Goal: Information Seeking & Learning: Learn about a topic

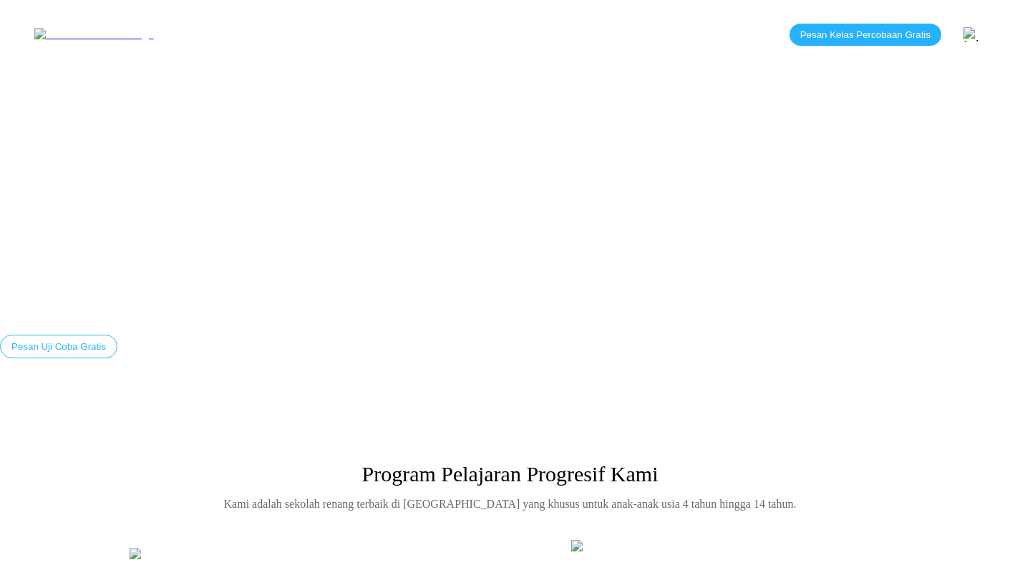
click at [423, 31] on link "Blog" at bounding box center [448, 34] width 51 height 12
click at [423, 34] on link "Blog" at bounding box center [448, 34] width 51 height 12
click at [369, 28] on nav "Beranda Kelas Tentang Lokasi Blog Kontak" at bounding box center [357, 34] width 360 height 13
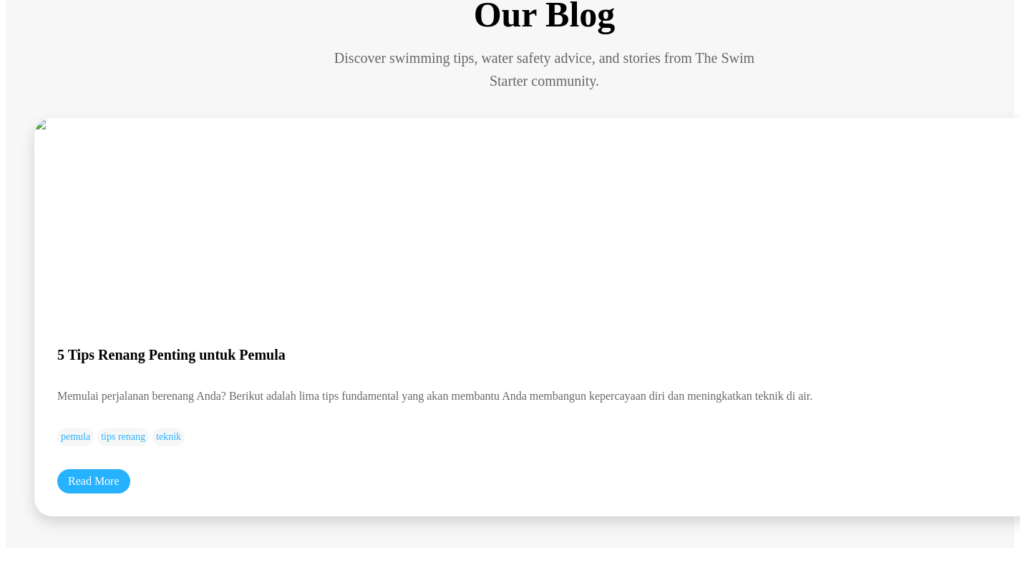
scroll to position [113, 0]
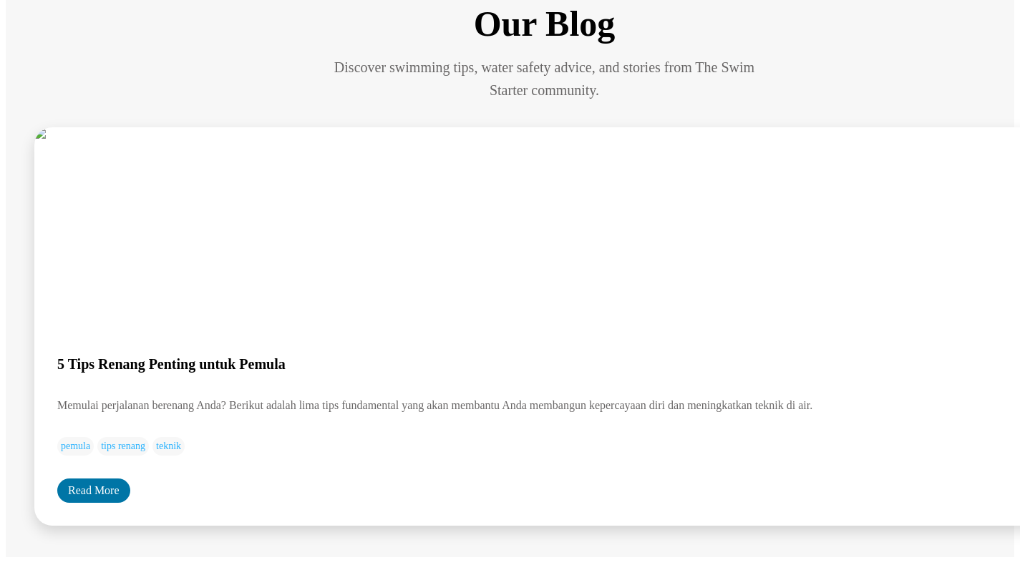
click at [99, 479] on link "Read More" at bounding box center [93, 491] width 73 height 24
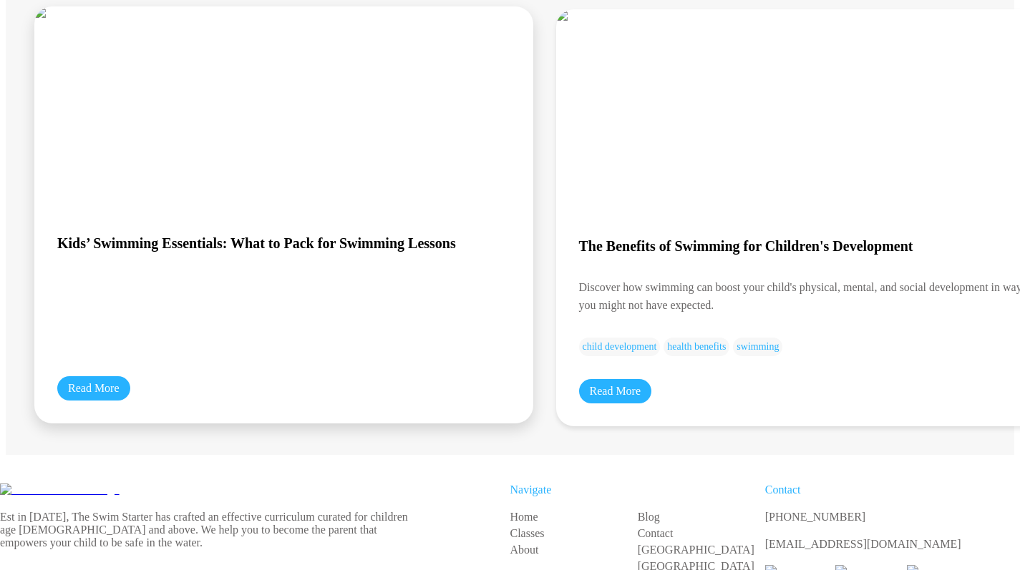
scroll to position [286, 0]
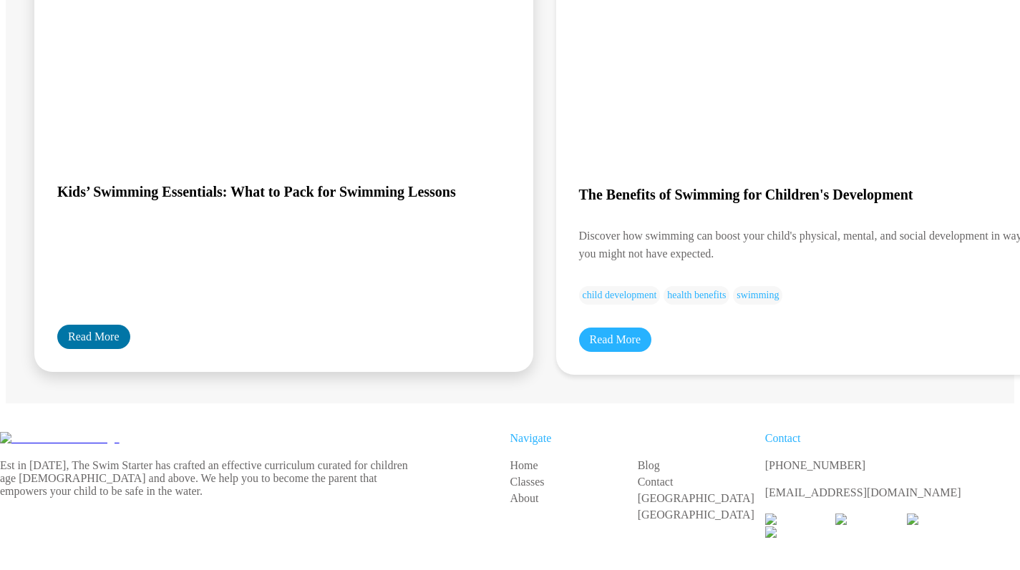
click at [104, 325] on link "Read More" at bounding box center [93, 337] width 73 height 24
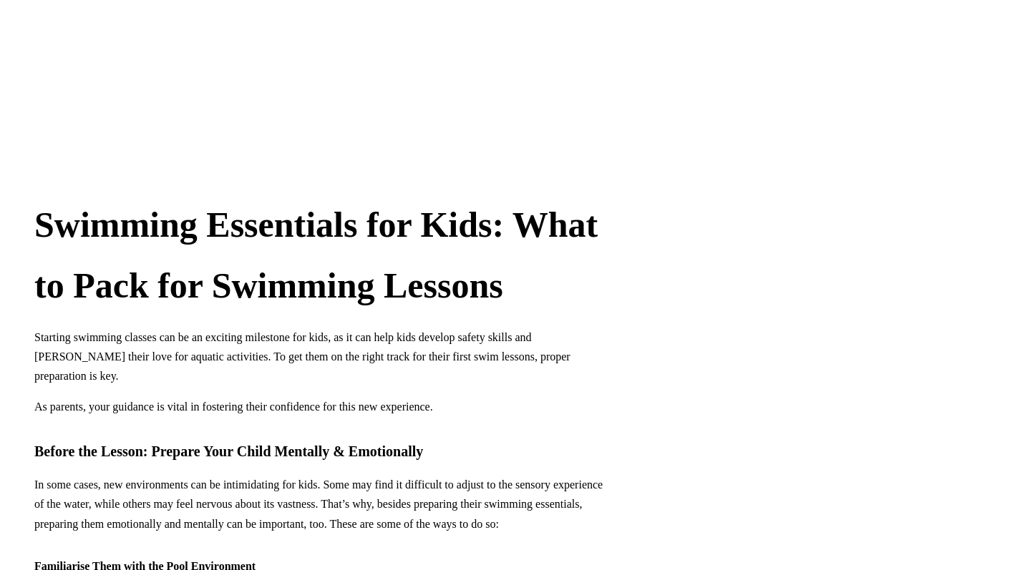
scroll to position [345, 0]
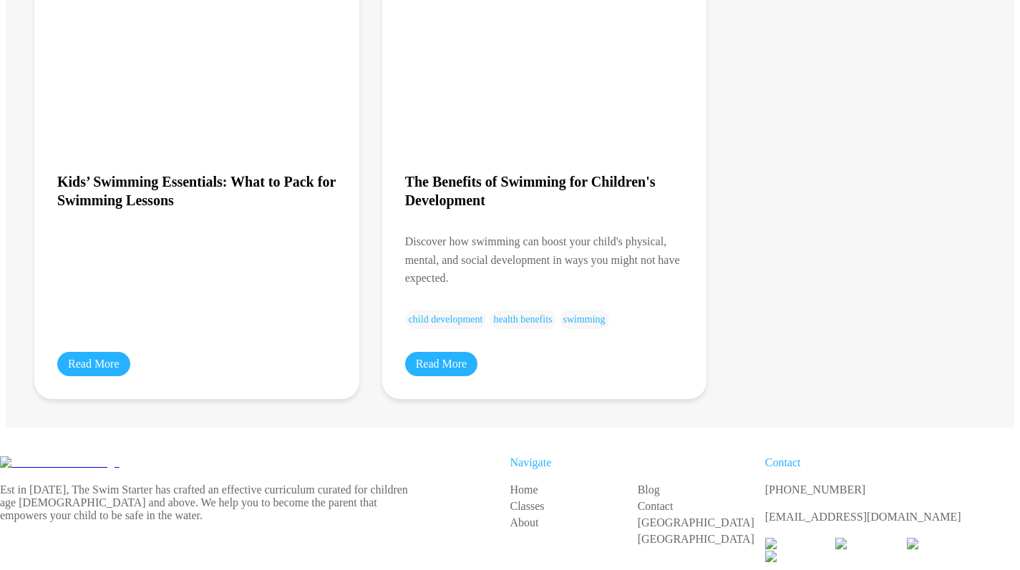
scroll to position [899, 0]
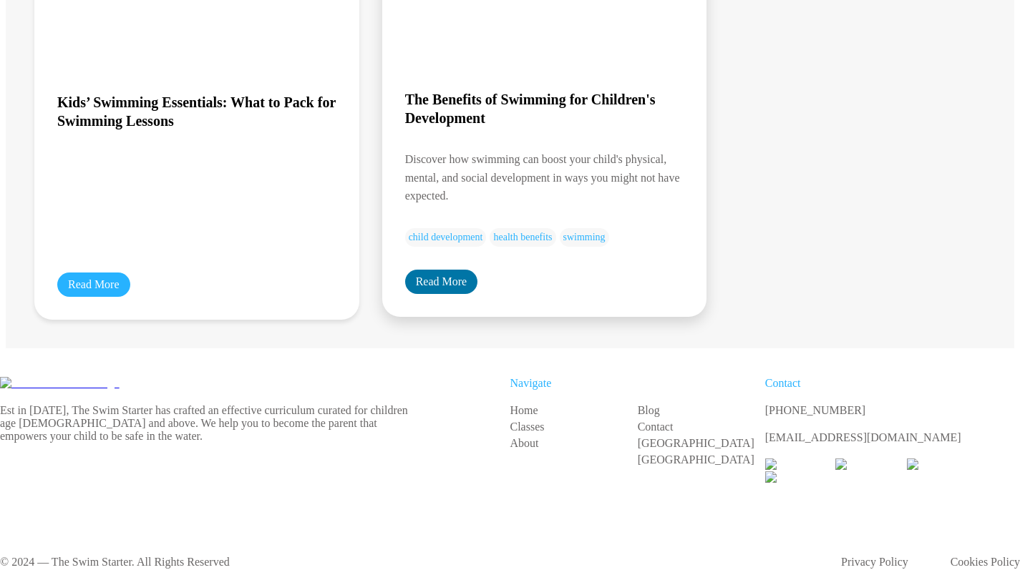
click at [424, 270] on link "Read More" at bounding box center [441, 282] width 73 height 24
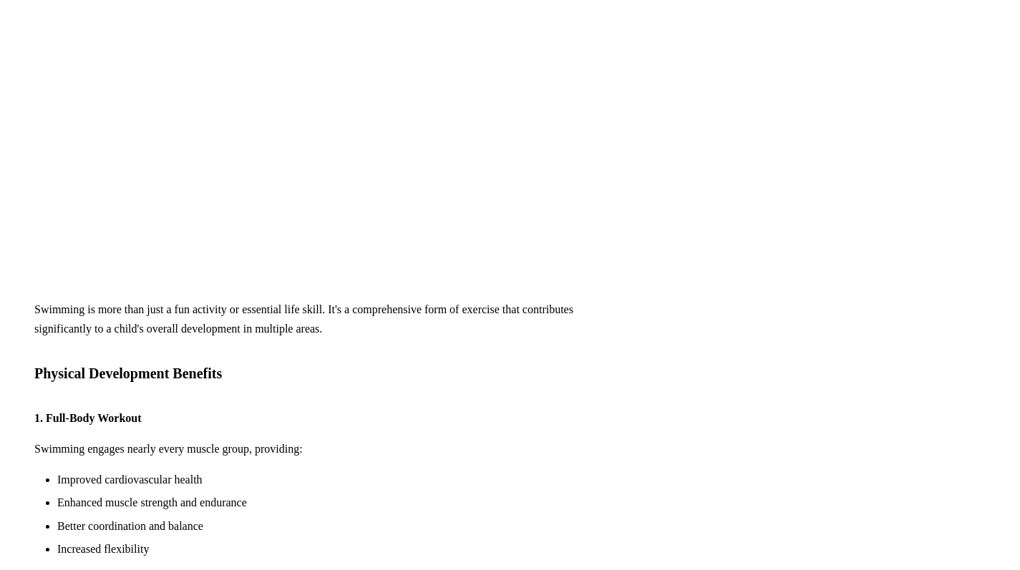
scroll to position [210, 0]
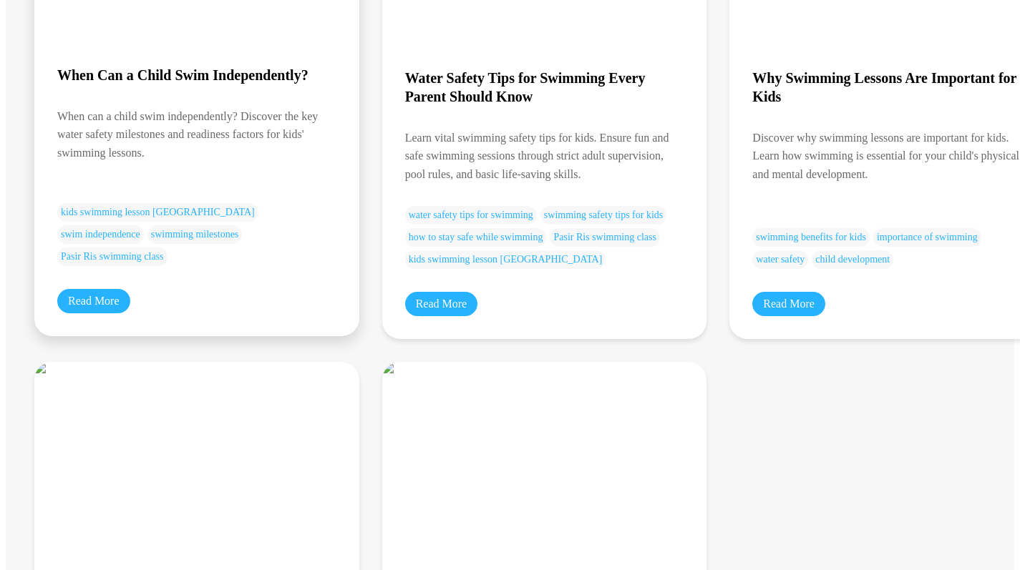
scroll to position [356, 0]
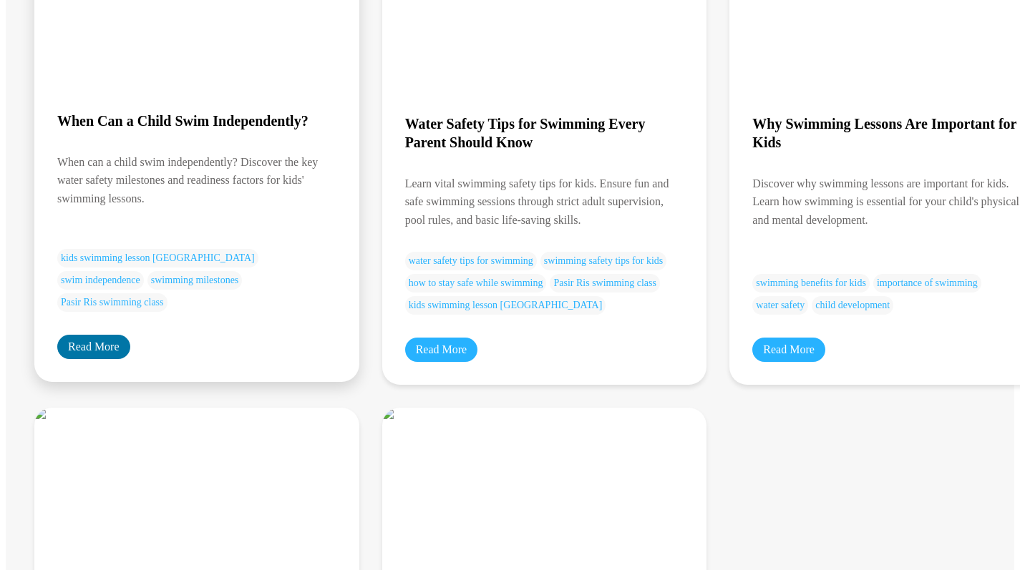
click at [83, 359] on link "Read More" at bounding box center [93, 347] width 73 height 24
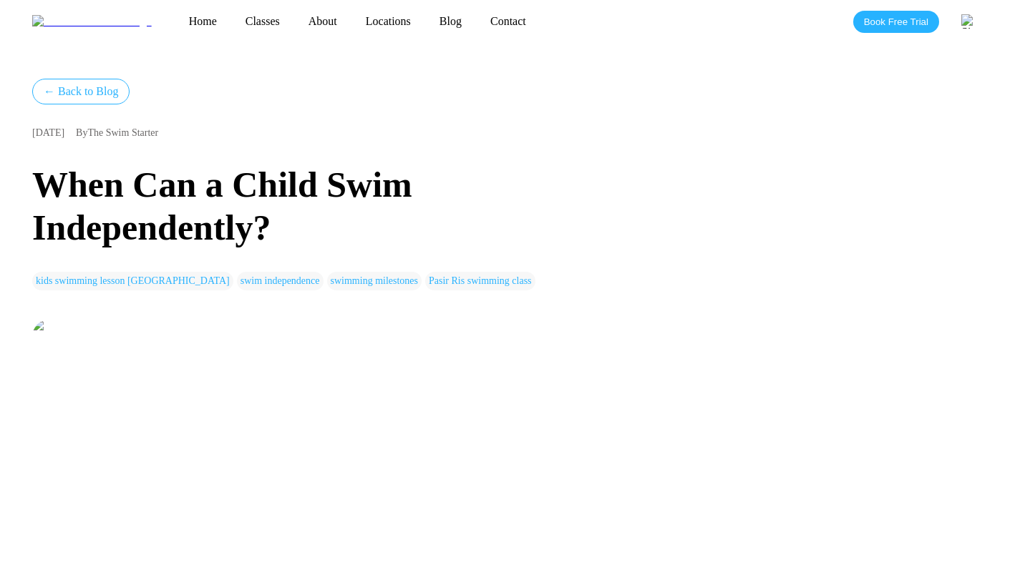
scroll to position [16, 2]
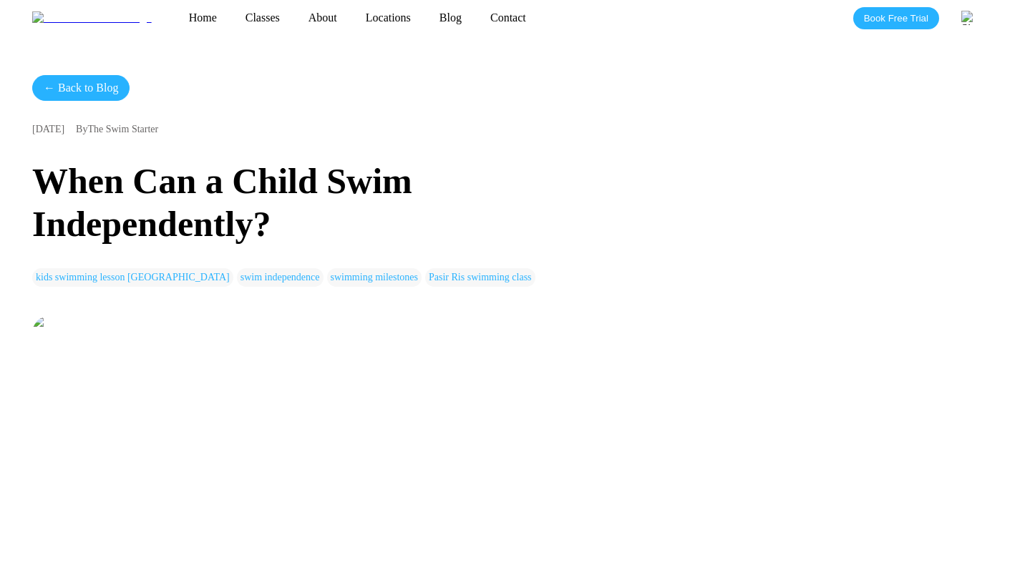
click at [64, 75] on link "← Back to Blog" at bounding box center [80, 88] width 97 height 26
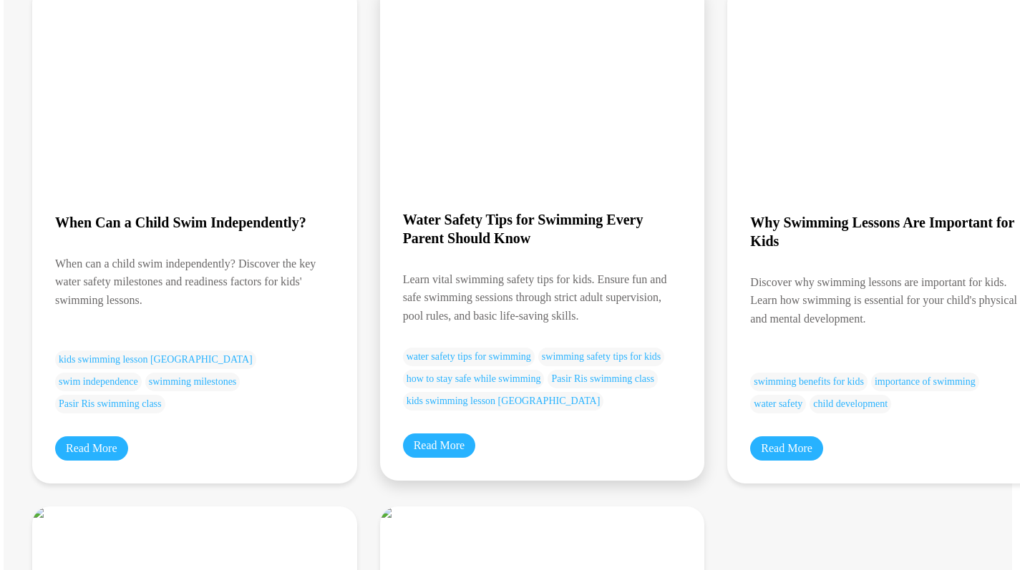
scroll to position [266, 2]
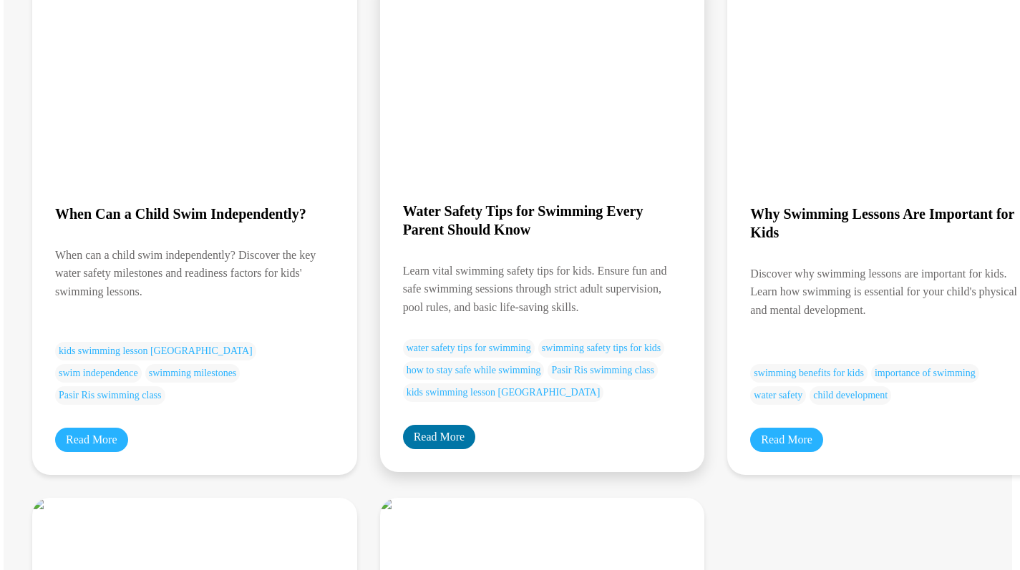
click at [442, 447] on link "Read More" at bounding box center [439, 437] width 73 height 24
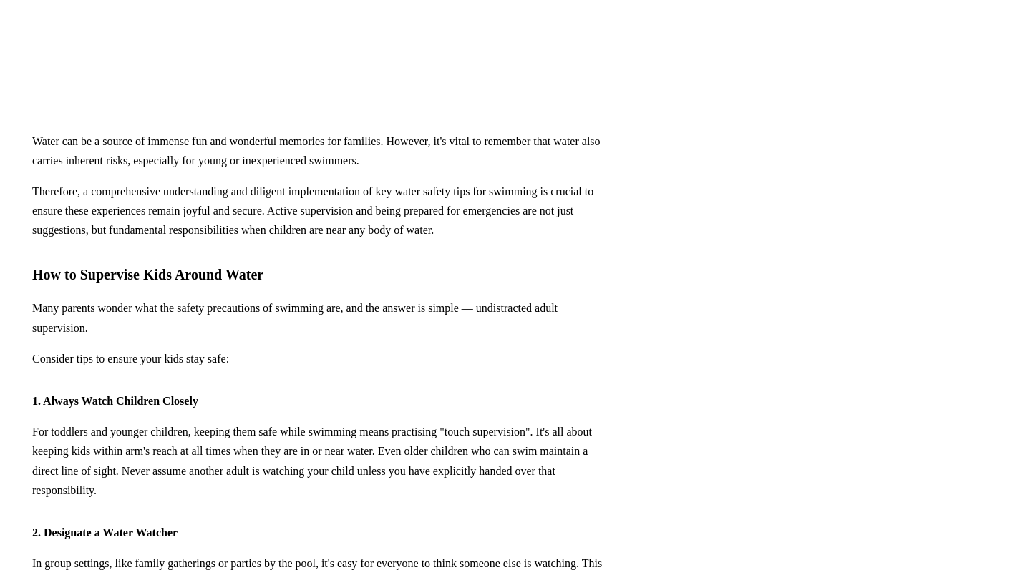
scroll to position [0, 2]
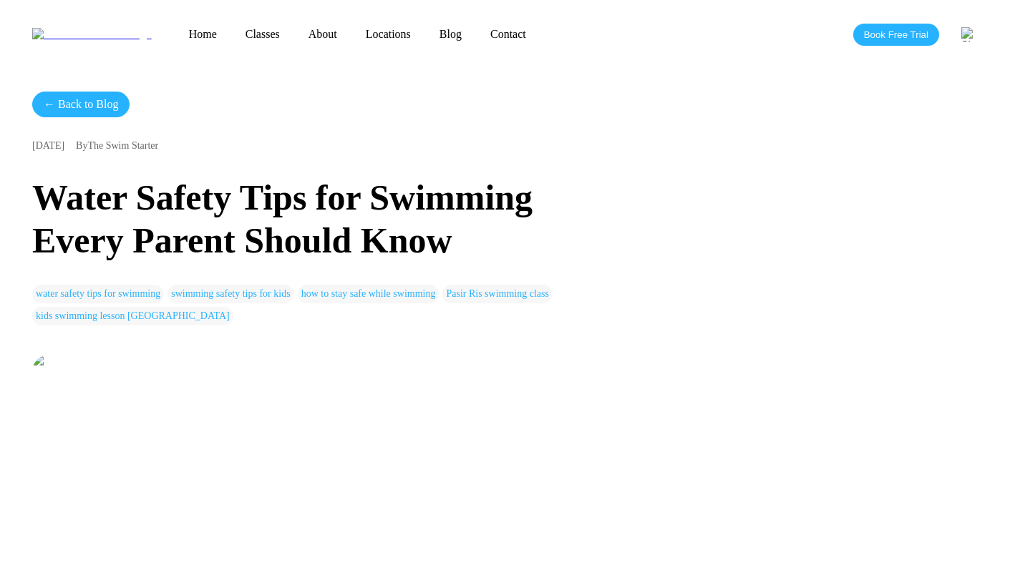
click at [81, 99] on link "← Back to Blog" at bounding box center [80, 105] width 97 height 26
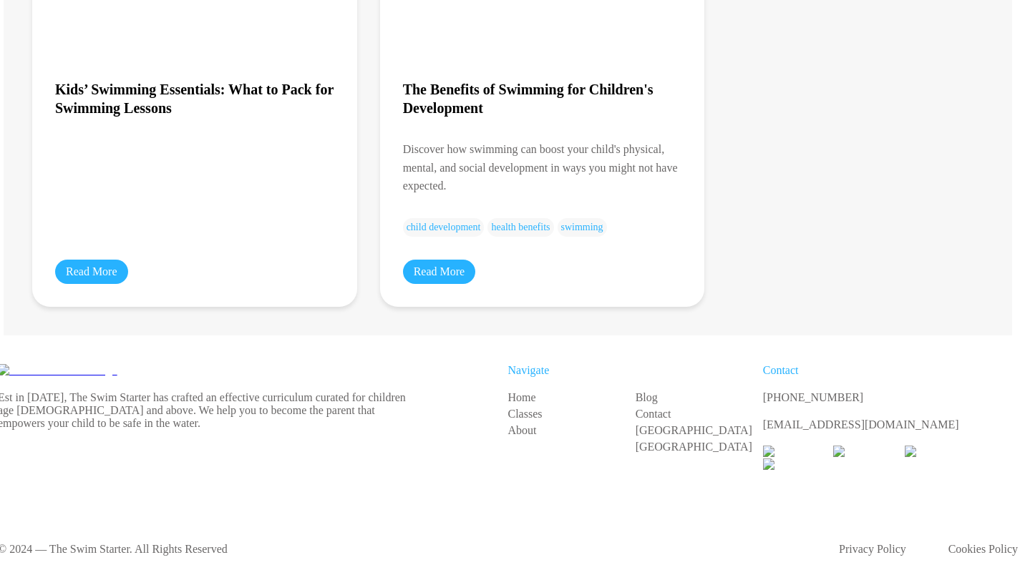
scroll to position [909, 2]
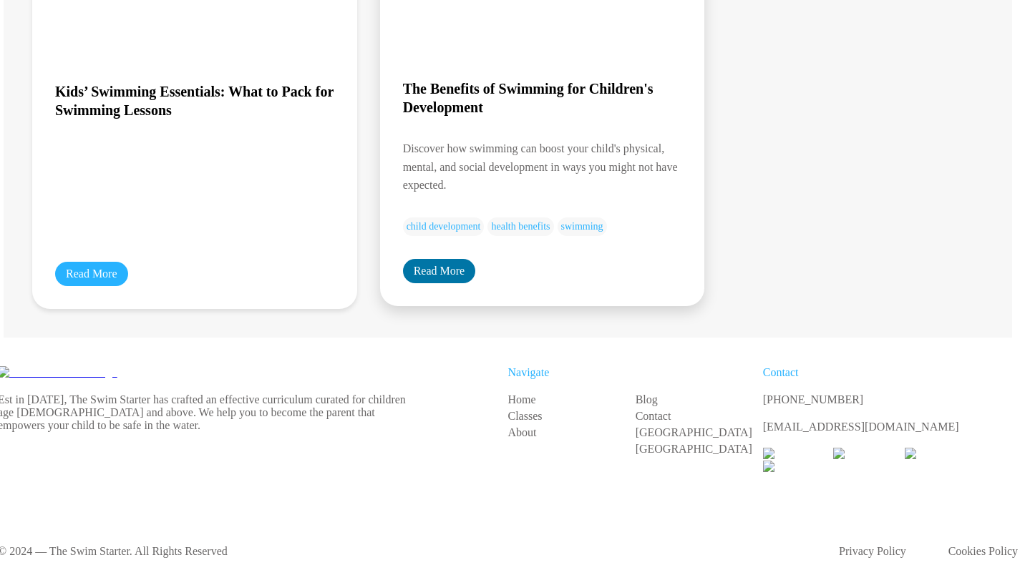
click at [425, 266] on link "Read More" at bounding box center [439, 271] width 73 height 24
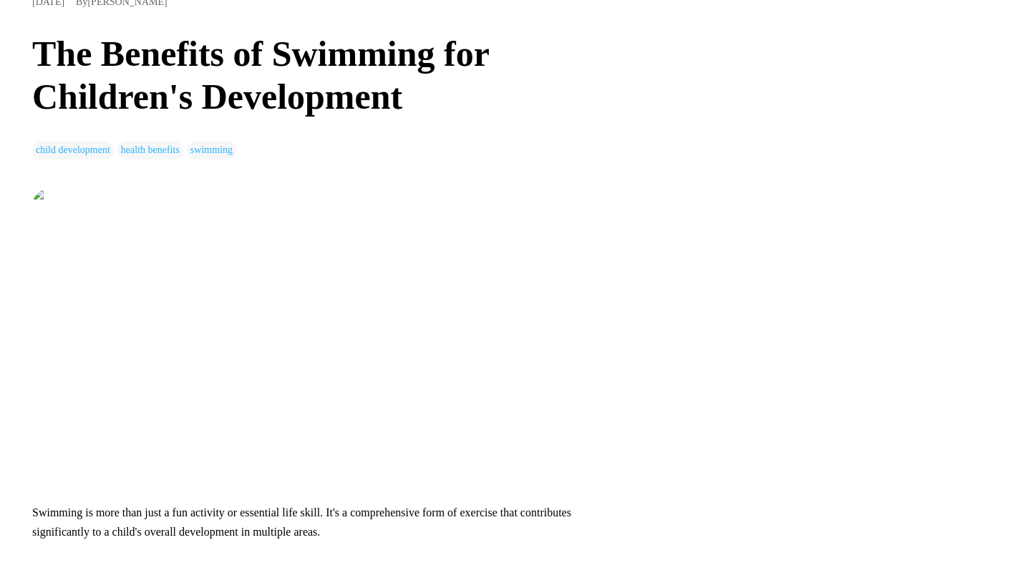
scroll to position [0, 2]
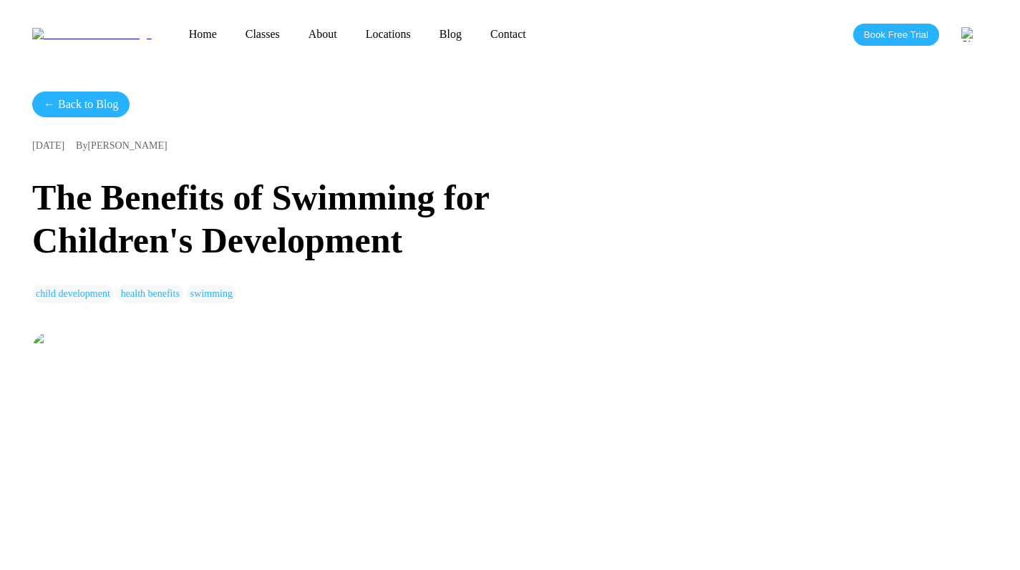
click at [64, 107] on link "← Back to Blog" at bounding box center [80, 105] width 97 height 26
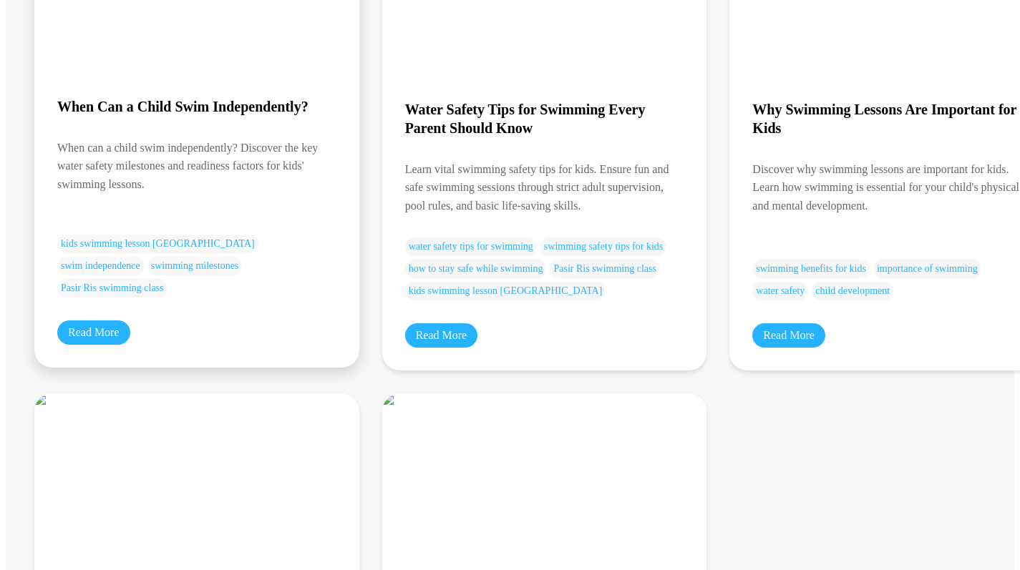
scroll to position [384, 0]
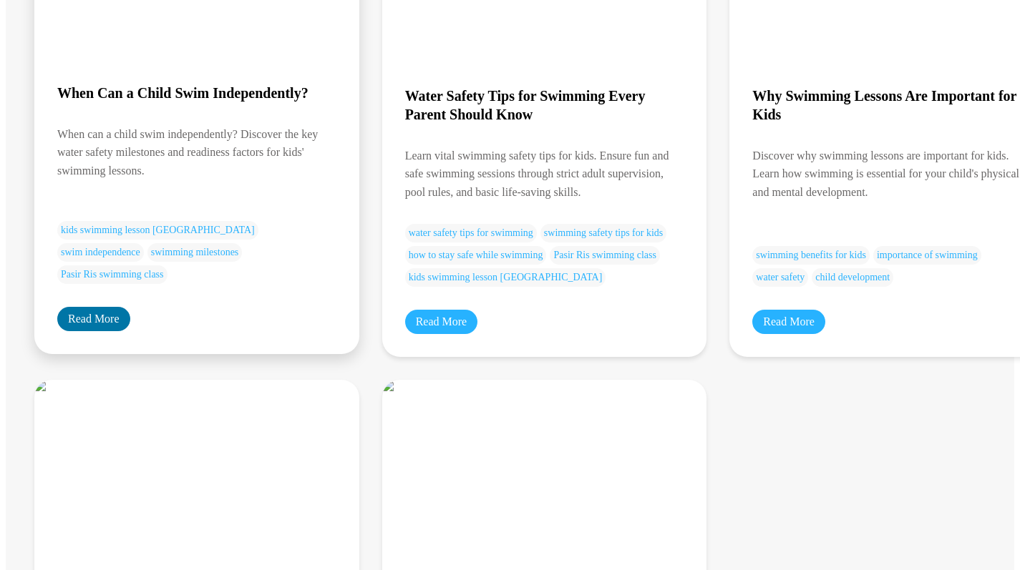
click at [103, 331] on link "Read More" at bounding box center [93, 319] width 73 height 24
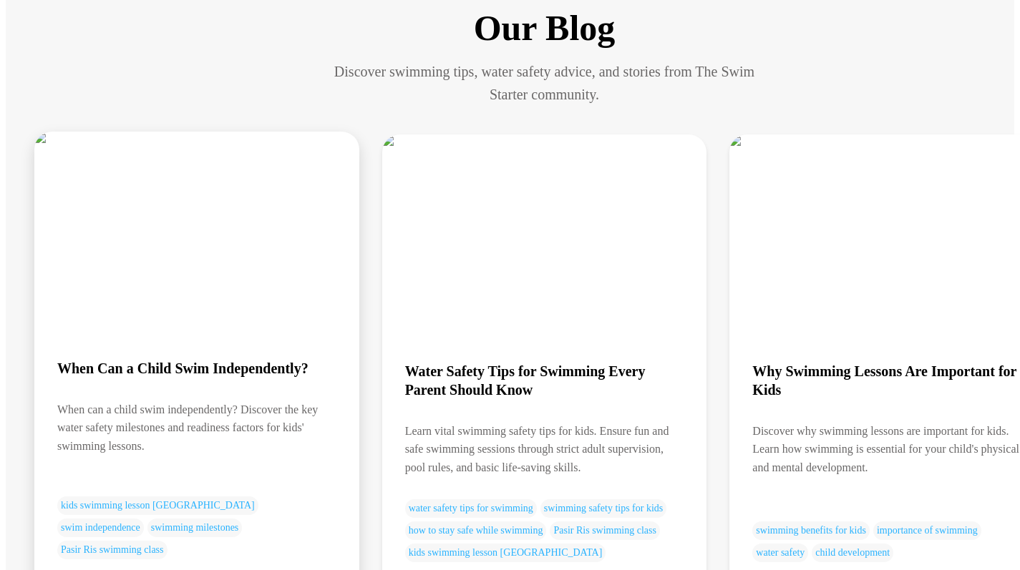
scroll to position [119, 0]
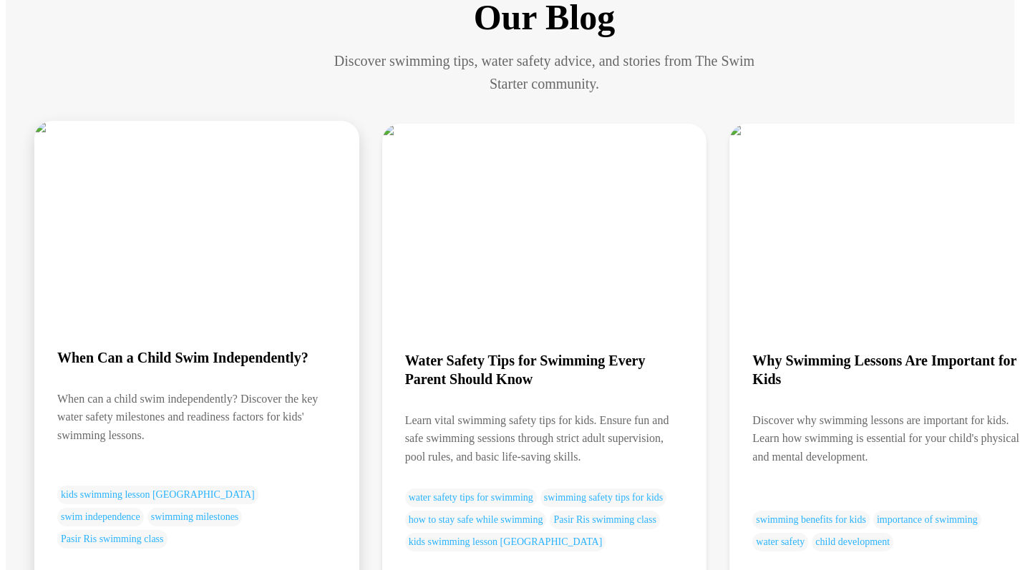
click at [219, 301] on div "When Can a Child Swim Independently? When can a child swim independently? Disco…" at bounding box center [196, 460] width 325 height 320
click at [143, 348] on h3 "When Can a Child Swim Independently?" at bounding box center [196, 357] width 279 height 19
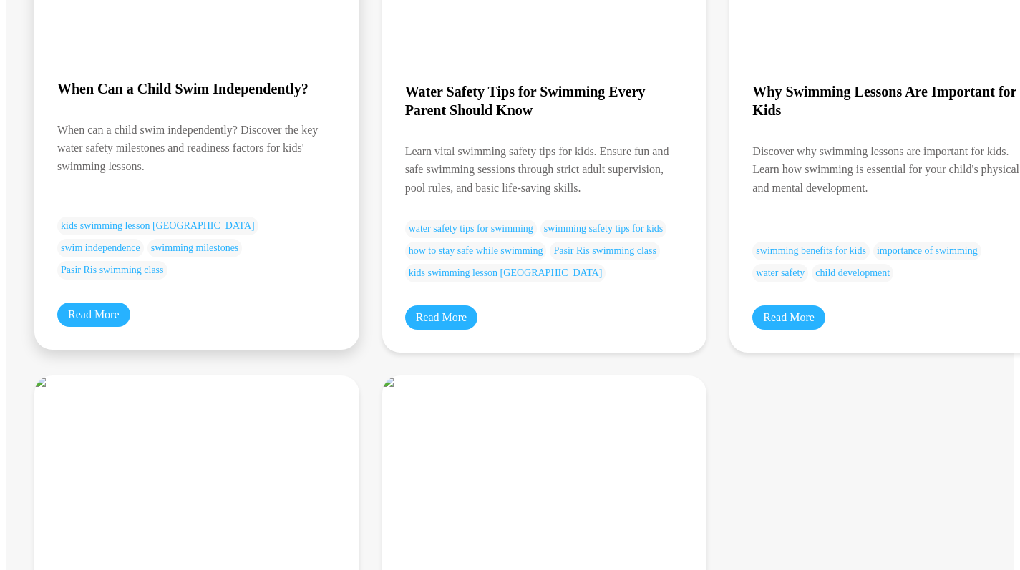
scroll to position [431, 0]
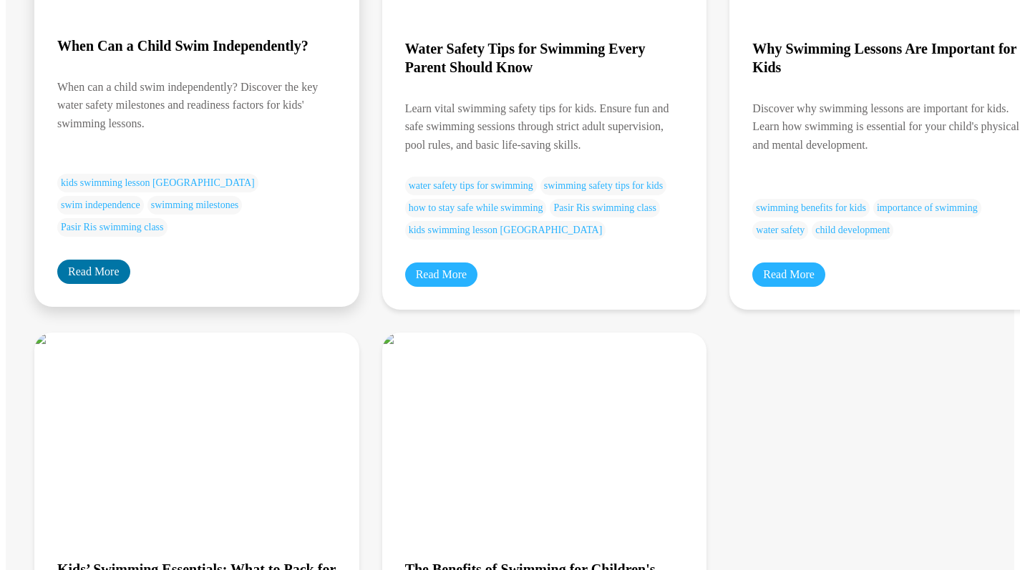
click at [77, 284] on link "Read More" at bounding box center [93, 272] width 73 height 24
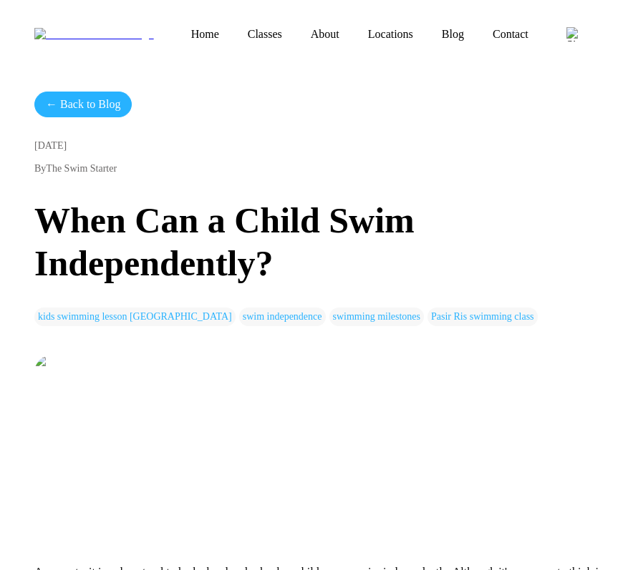
click at [64, 111] on link "← Back to Blog" at bounding box center [82, 105] width 97 height 26
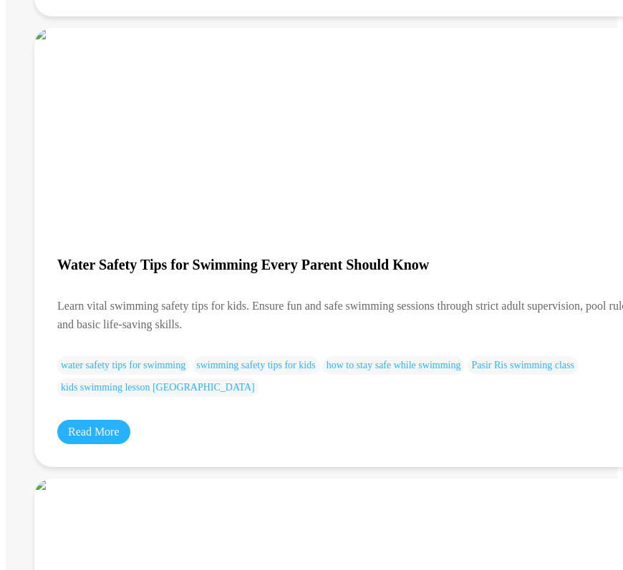
scroll to position [724, 0]
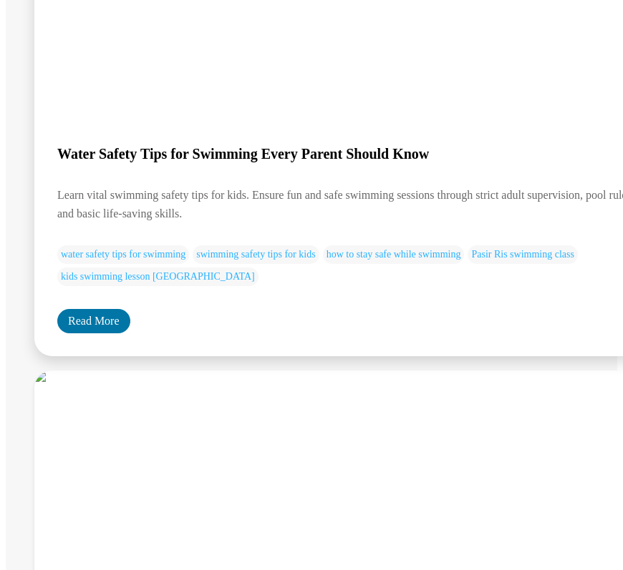
click at [84, 309] on link "Read More" at bounding box center [93, 321] width 73 height 24
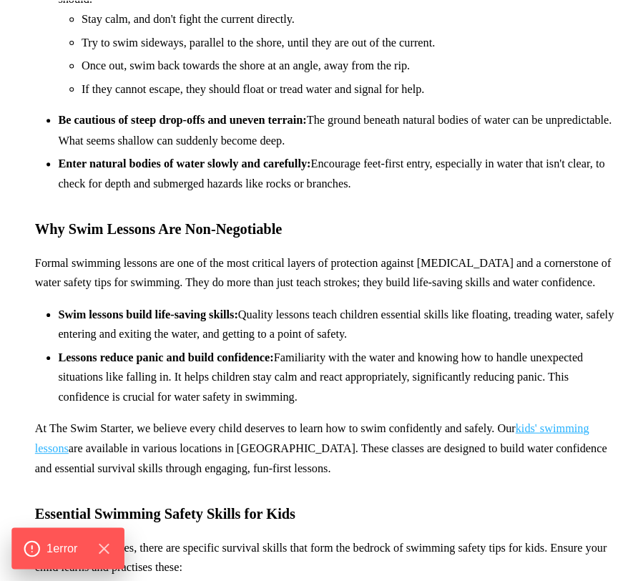
scroll to position [2049, 0]
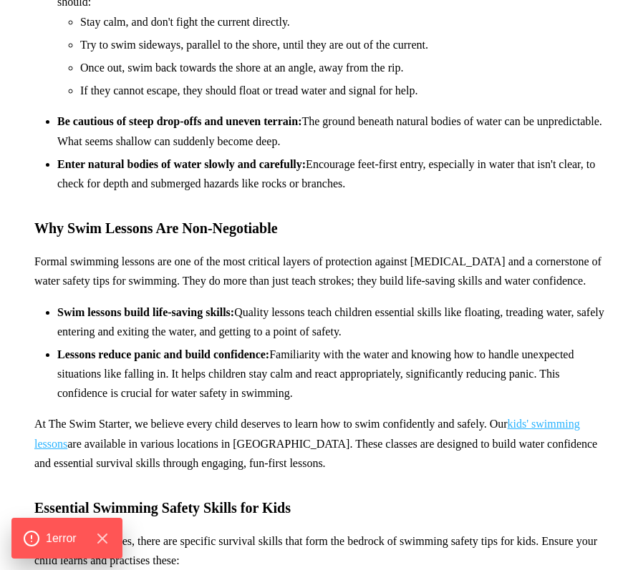
click at [44, 542] on span "1 error" at bounding box center [61, 538] width 34 height 19
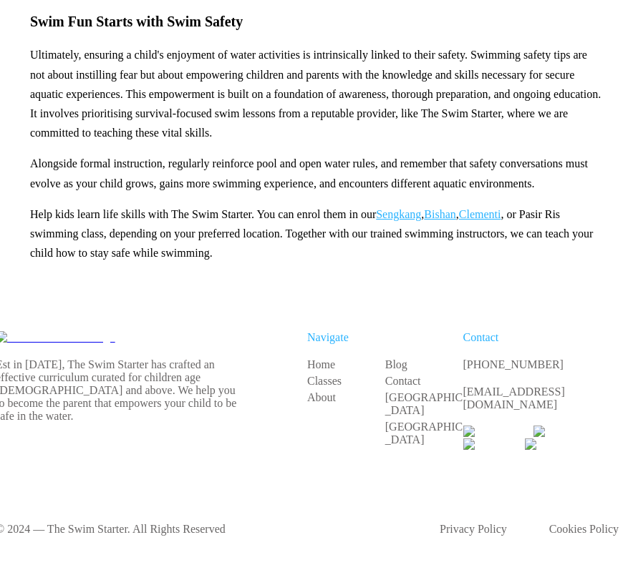
scroll to position [3706, 4]
click at [421, 220] on link "Sengkang" at bounding box center [398, 214] width 45 height 12
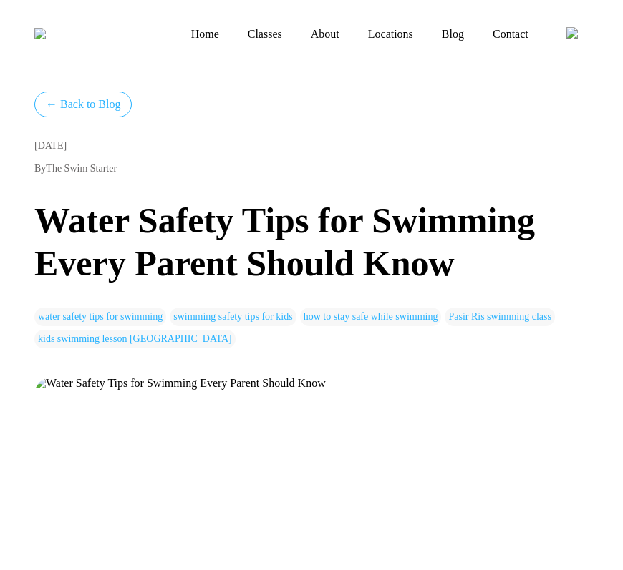
click at [226, 199] on h1 "Water Safety Tips for Swimming Every Parent Should Know" at bounding box center [320, 242] width 572 height 86
click at [35, 390] on img at bounding box center [179, 383] width 291 height 13
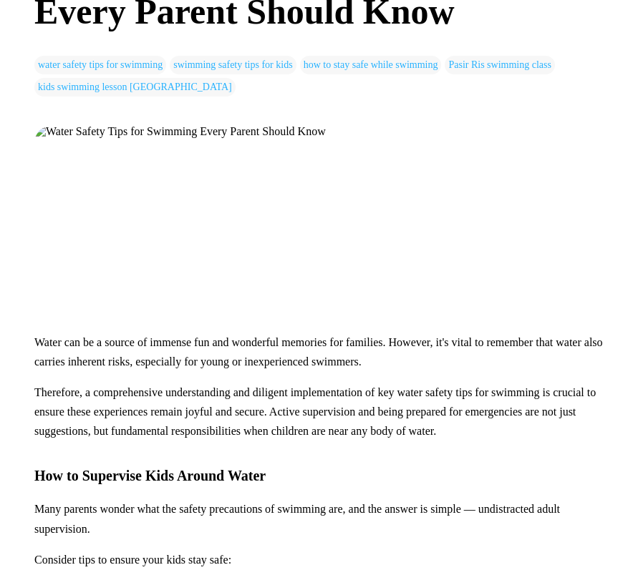
scroll to position [260, 0]
